Goal: Task Accomplishment & Management: Manage account settings

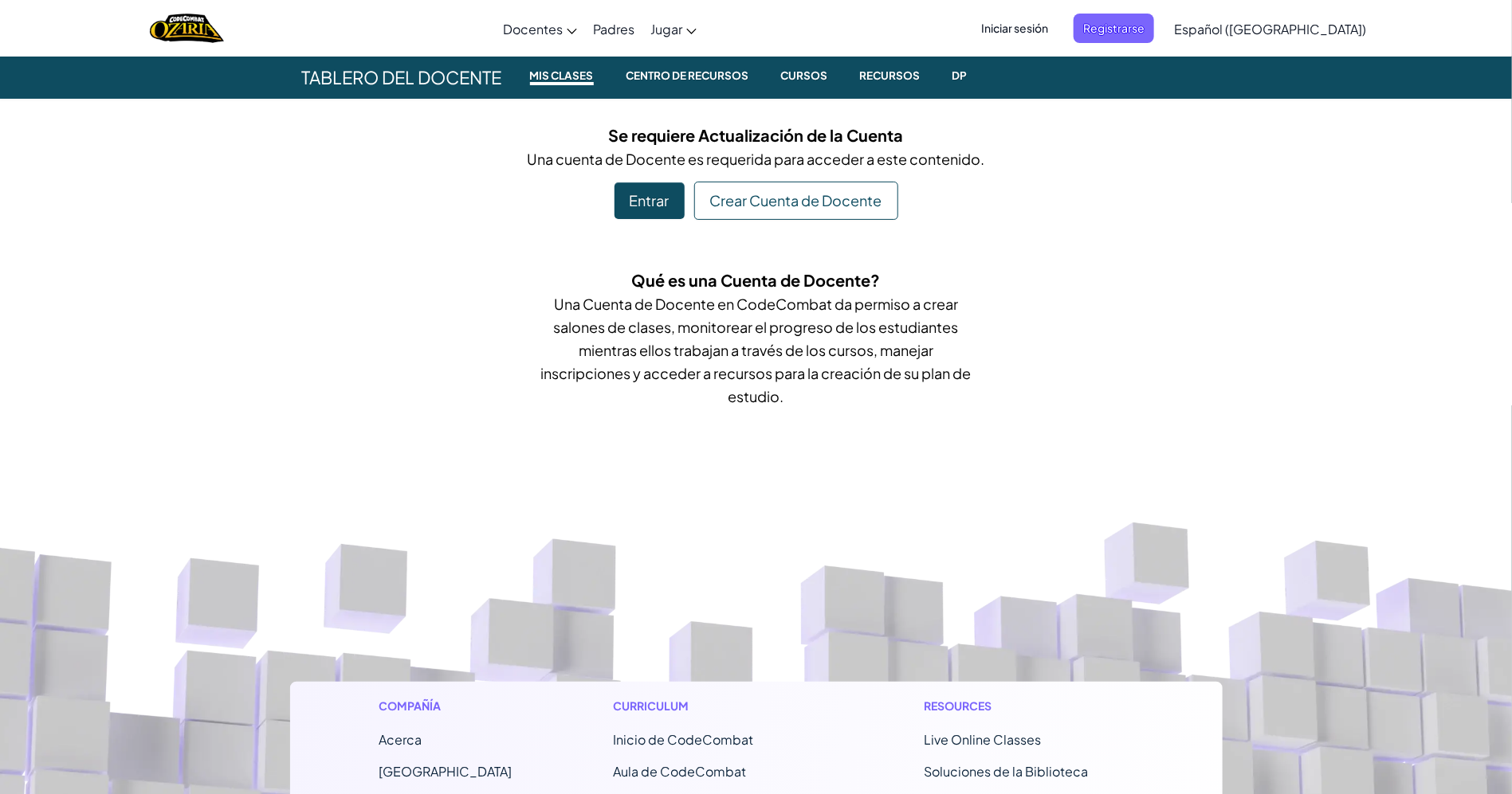
click at [1053, 24] on span "Iniciar sesión" at bounding box center [1014, 28] width 86 height 30
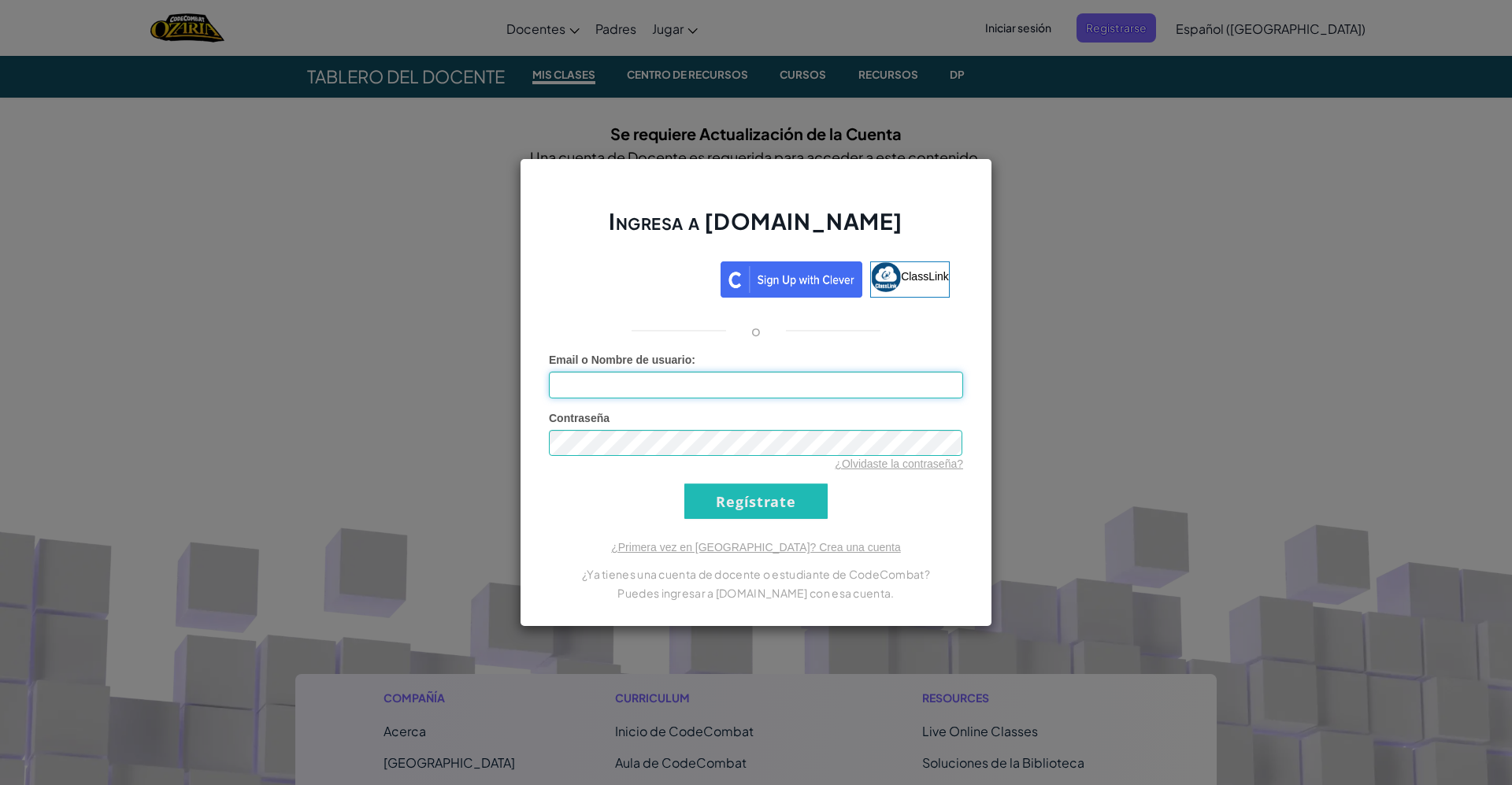
click at [677, 388] on input "Email o Nombre de usuario :" at bounding box center [756, 385] width 414 height 27
type input "[EMAIL_ADDRESS][DOMAIN_NAME]"
click at [695, 451] on div "Contraseña ¿Olvidaste la contraseña?" at bounding box center [756, 441] width 414 height 62
click at [684, 484] on input "Regístrate" at bounding box center [756, 501] width 144 height 35
